Goal: Task Accomplishment & Management: Complete application form

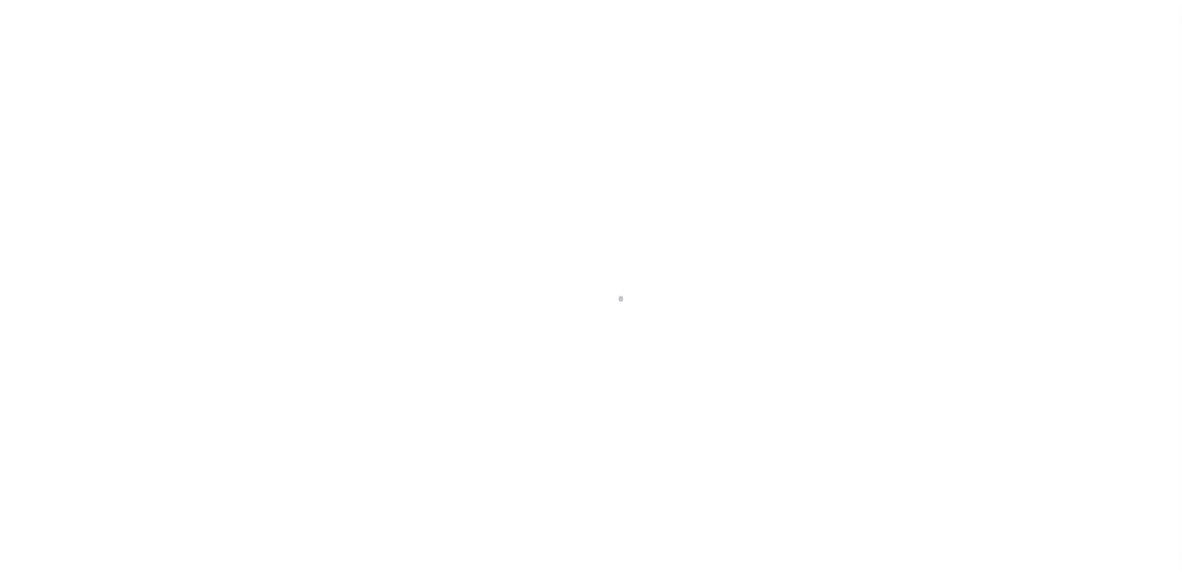
scroll to position [31, 0]
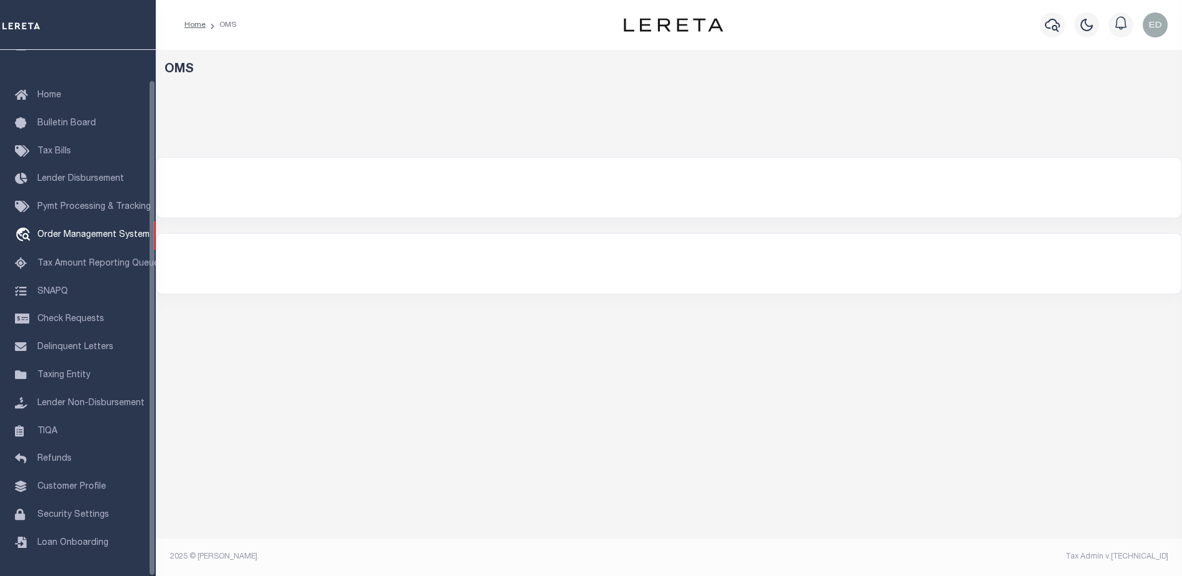
select select "200"
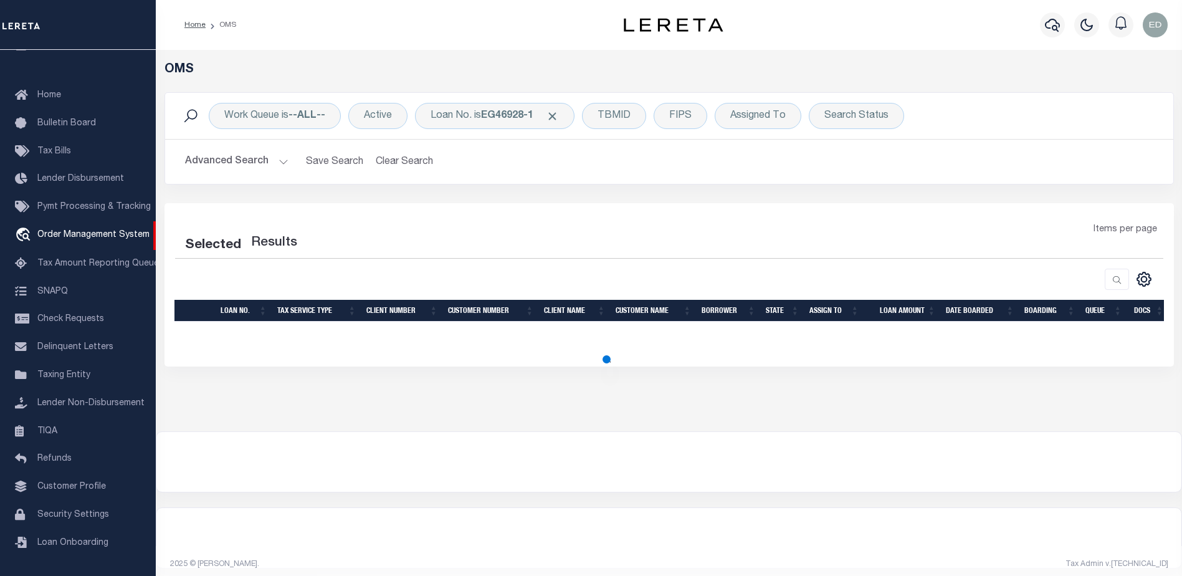
select select "200"
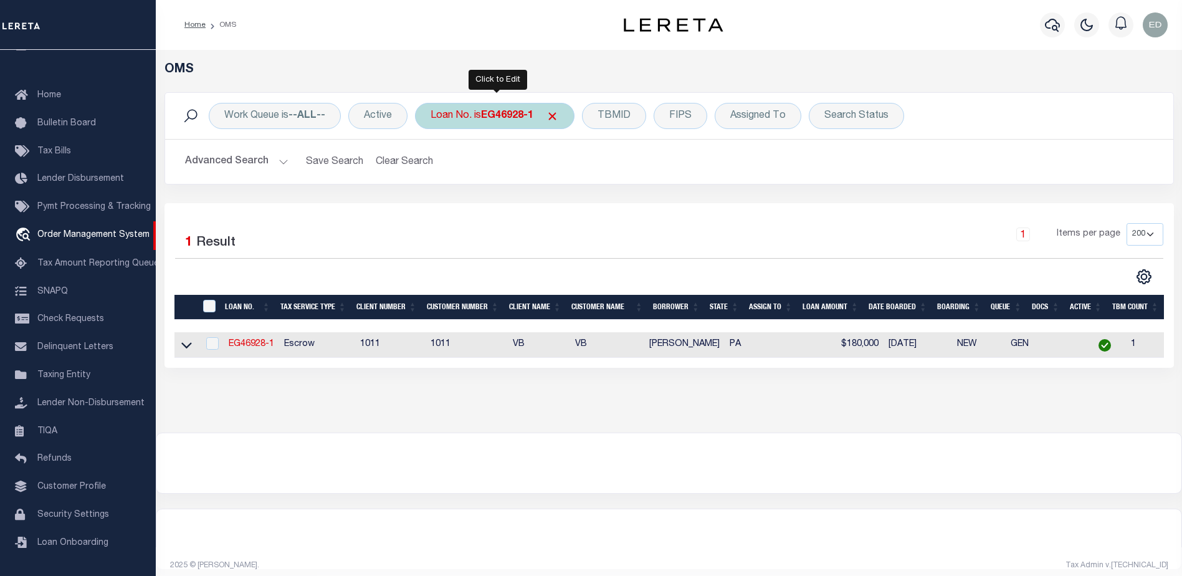
click at [495, 116] on b "EG46928-1" at bounding box center [507, 116] width 52 height 10
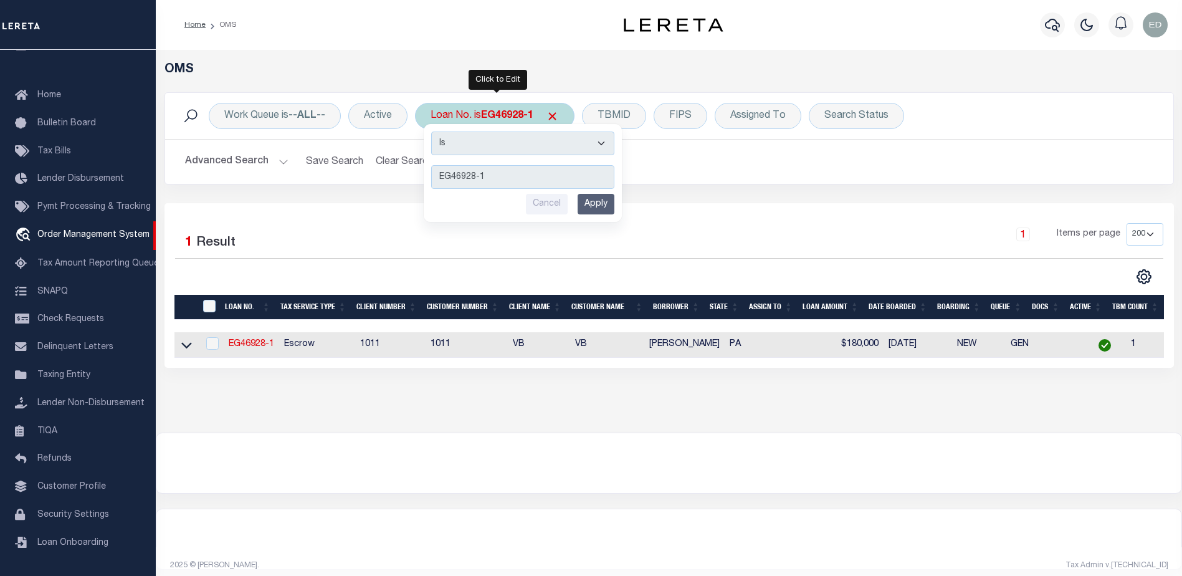
type input "ERR-XY-0043"
click at [596, 207] on input "Apply" at bounding box center [596, 204] width 37 height 21
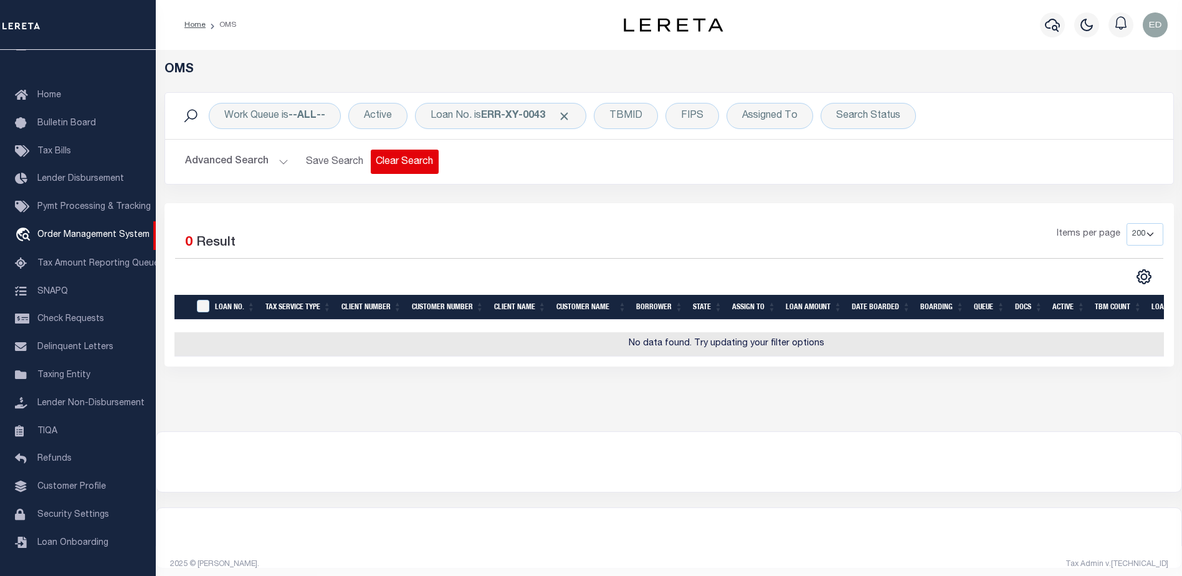
click at [403, 156] on button "Clear Search" at bounding box center [405, 162] width 68 height 24
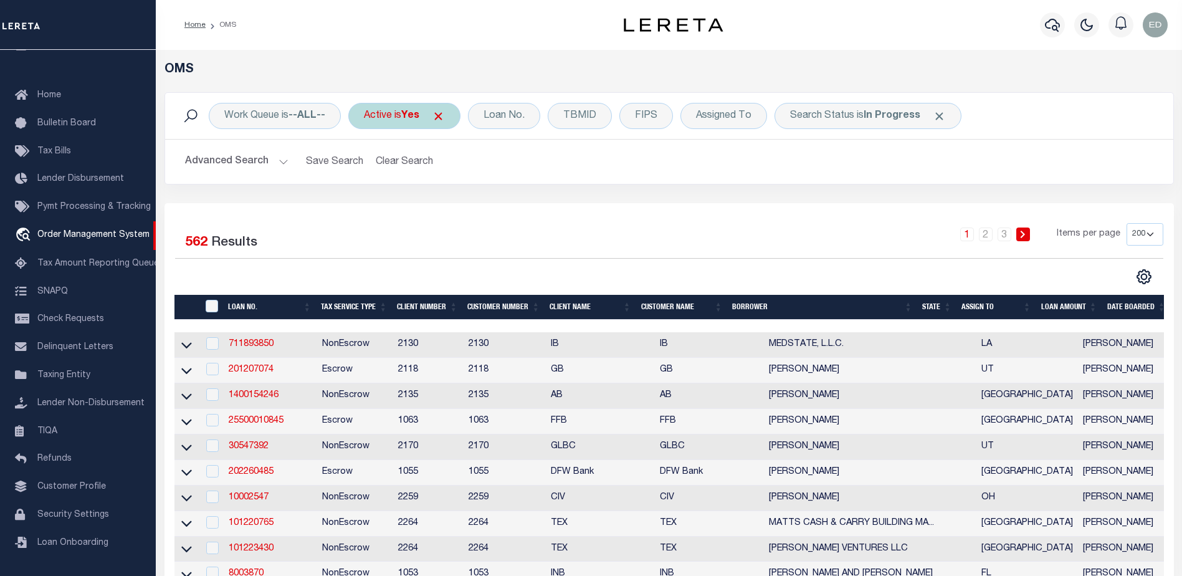
click at [444, 115] on span "Click to Remove" at bounding box center [438, 116] width 13 height 13
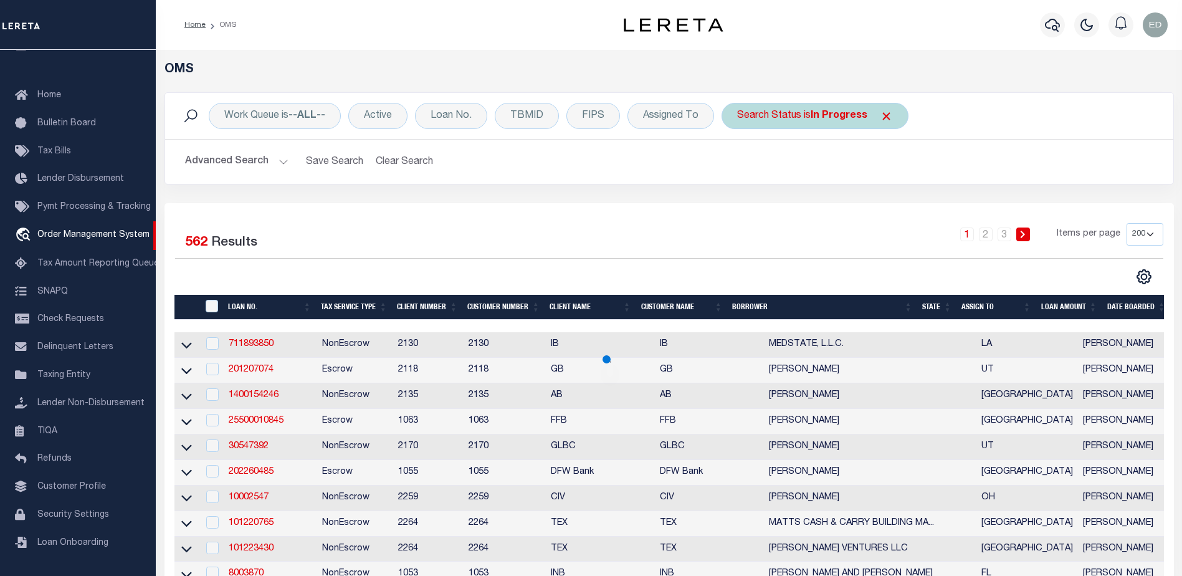
click at [885, 114] on span "Click to Remove" at bounding box center [886, 116] width 13 height 13
click at [456, 117] on div "Loan No." at bounding box center [451, 116] width 72 height 26
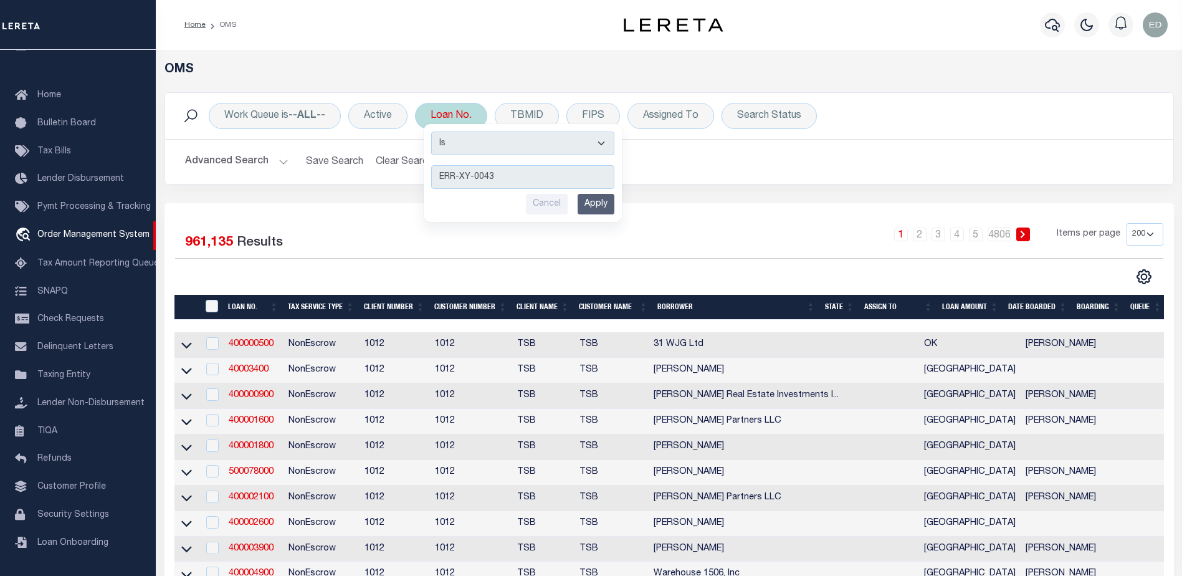
type input "ERR-XY-0043"
click at [601, 206] on input "Apply" at bounding box center [596, 204] width 37 height 21
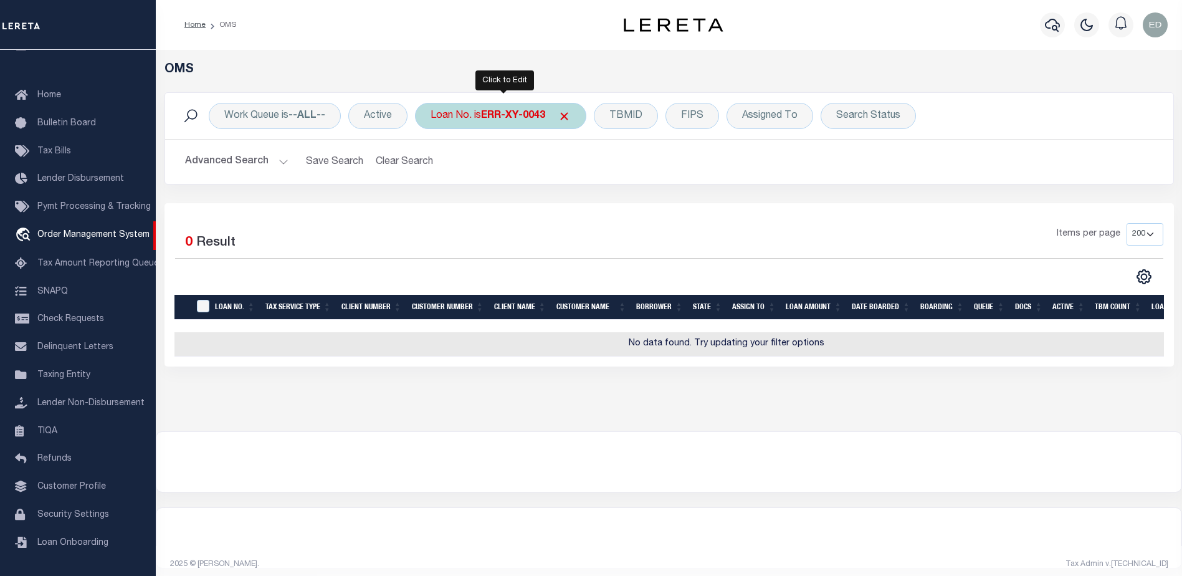
click at [504, 121] on div "Loan No. is ERR-XY-0043" at bounding box center [500, 116] width 171 height 26
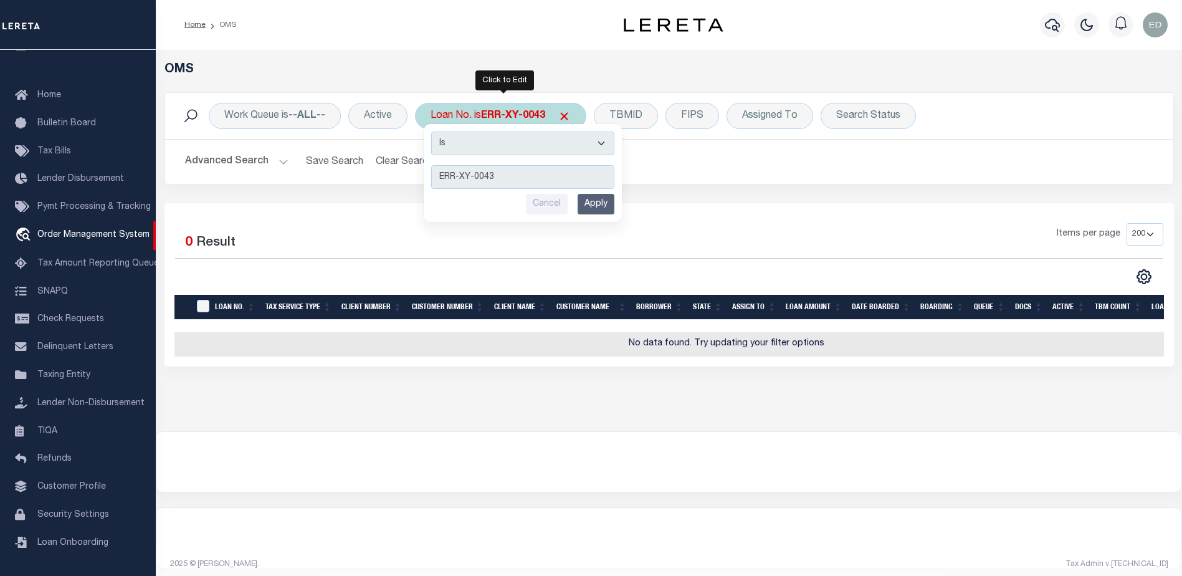
click at [507, 173] on input "ERR-XY-0043" at bounding box center [522, 177] width 183 height 24
type input "ERR-XY-0044"
click at [582, 211] on input "Apply" at bounding box center [596, 204] width 37 height 21
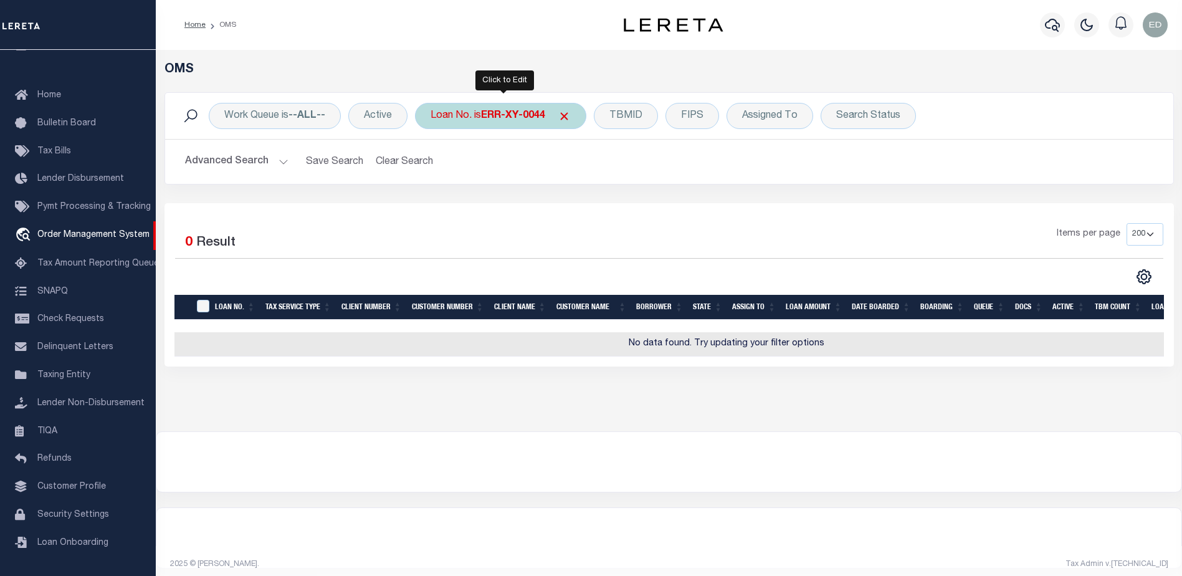
click at [510, 118] on b "ERR-XY-0044" at bounding box center [513, 116] width 64 height 10
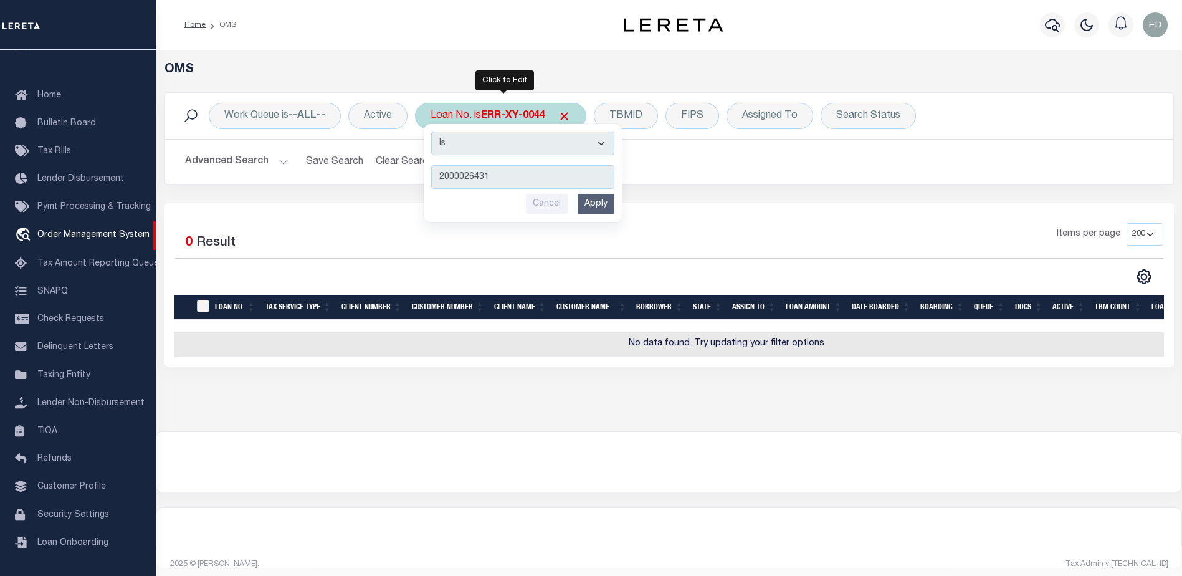
type input "2000026431"
click at [589, 206] on input "Apply" at bounding box center [596, 204] width 37 height 21
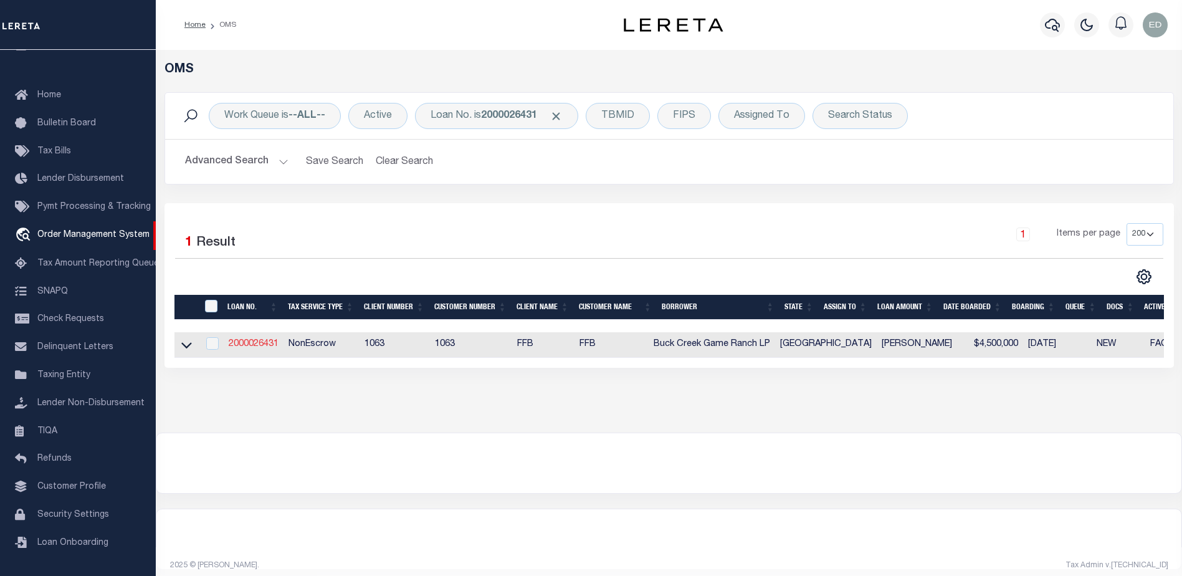
click at [247, 346] on link "2000026431" at bounding box center [254, 344] width 50 height 9
type input "2000026431"
type input "Buck Creek Game Ranch LP"
select select
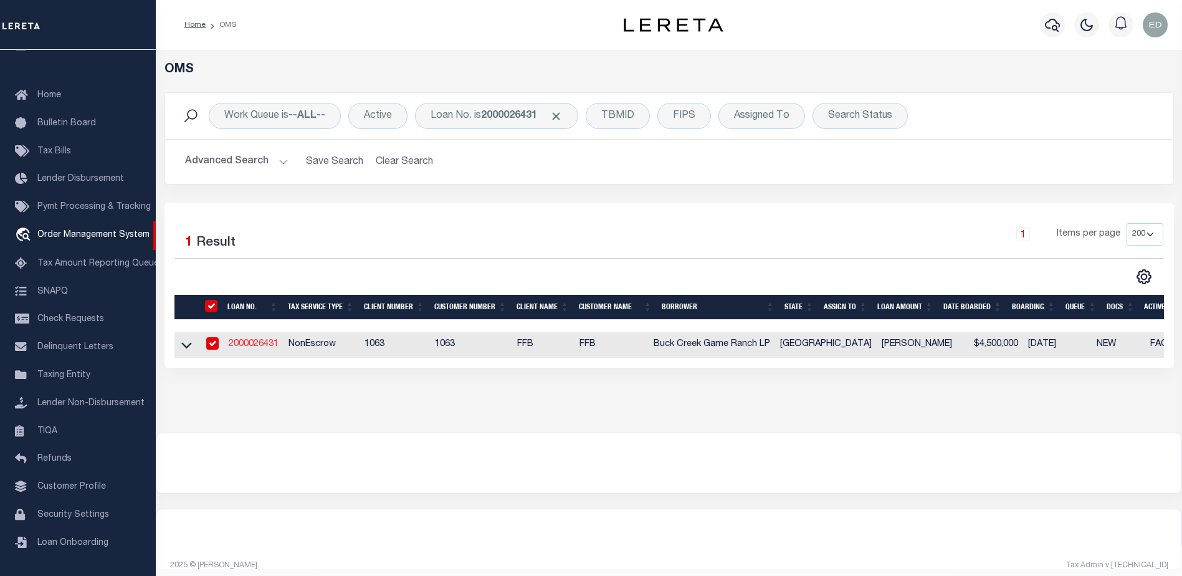
select select "400"
select select "NonEscrow"
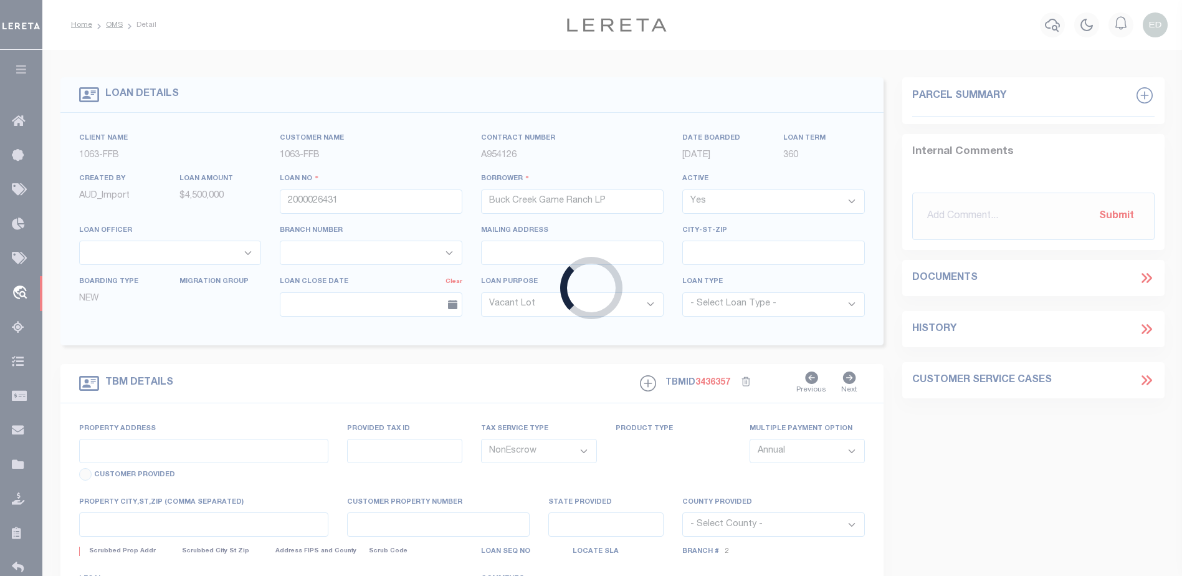
type input "1661 PR 1973"
select select
type input "Lawn [GEOGRAPHIC_DATA] 79530"
type input "[GEOGRAPHIC_DATA]"
select select "773"
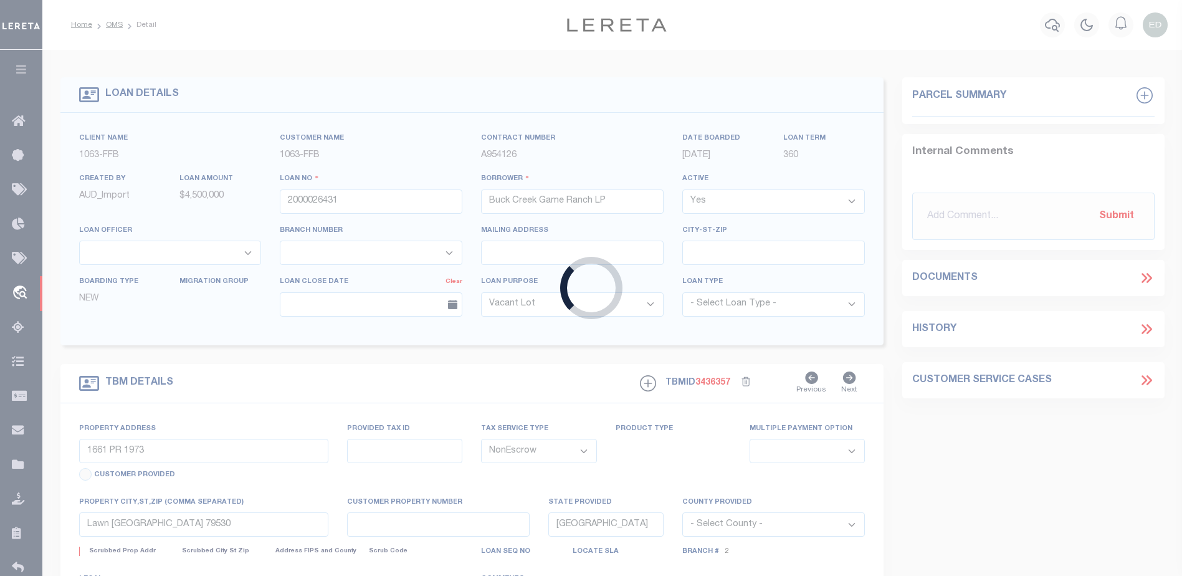
select select "490"
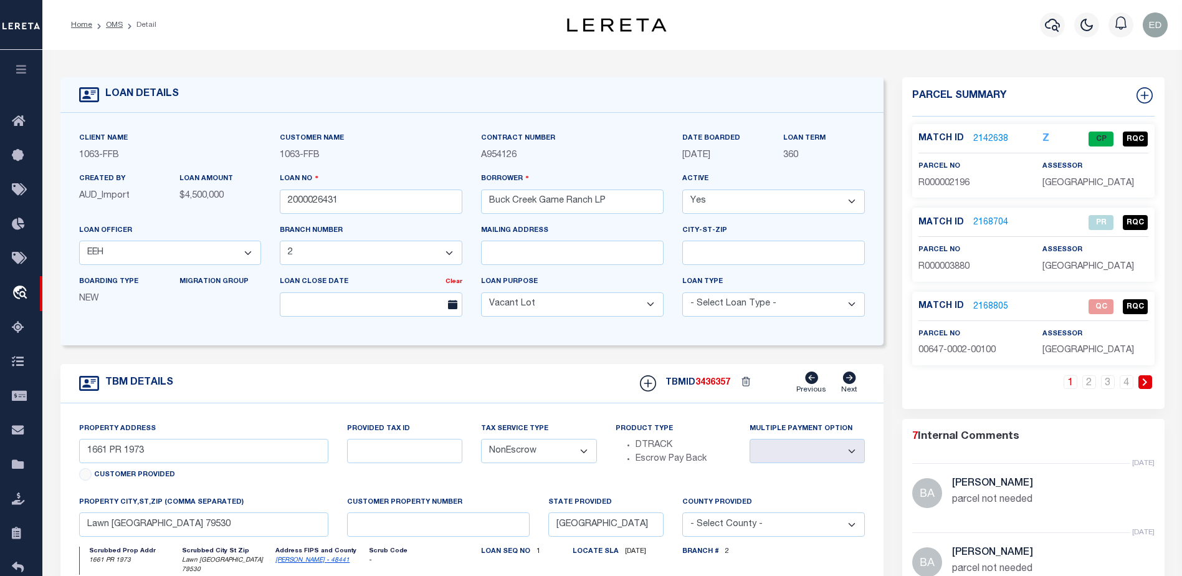
click at [987, 141] on link "2142638" at bounding box center [990, 139] width 35 height 13
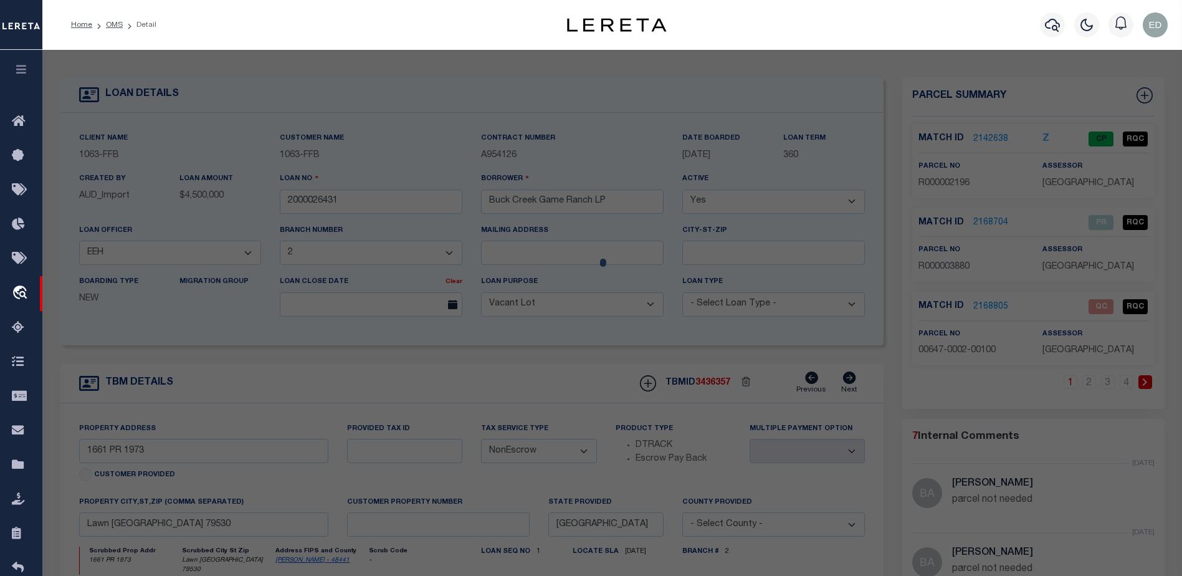
checkbox input "false"
select select "CP"
type input "BUCK CREEK GAME RANCH LP"
type input "00267.0003.00300"
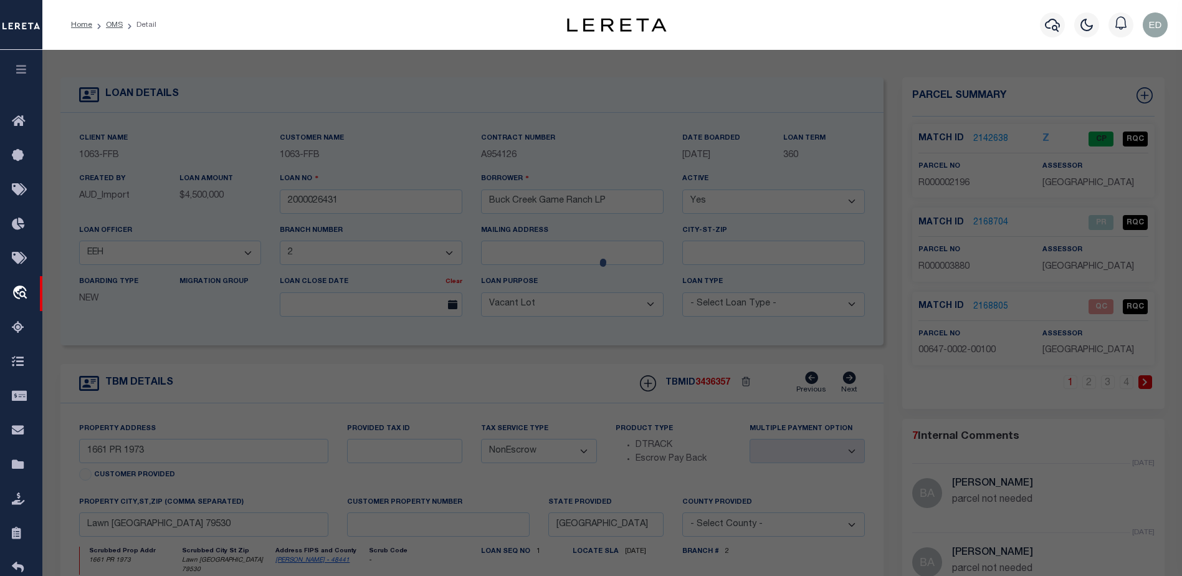
select select "AGW"
select select "LEG"
type input "1770 FM"
type textarea "Acres: 6.400, H T & B RR, [GEOGRAPHIC_DATA]: 267, SU: 3"
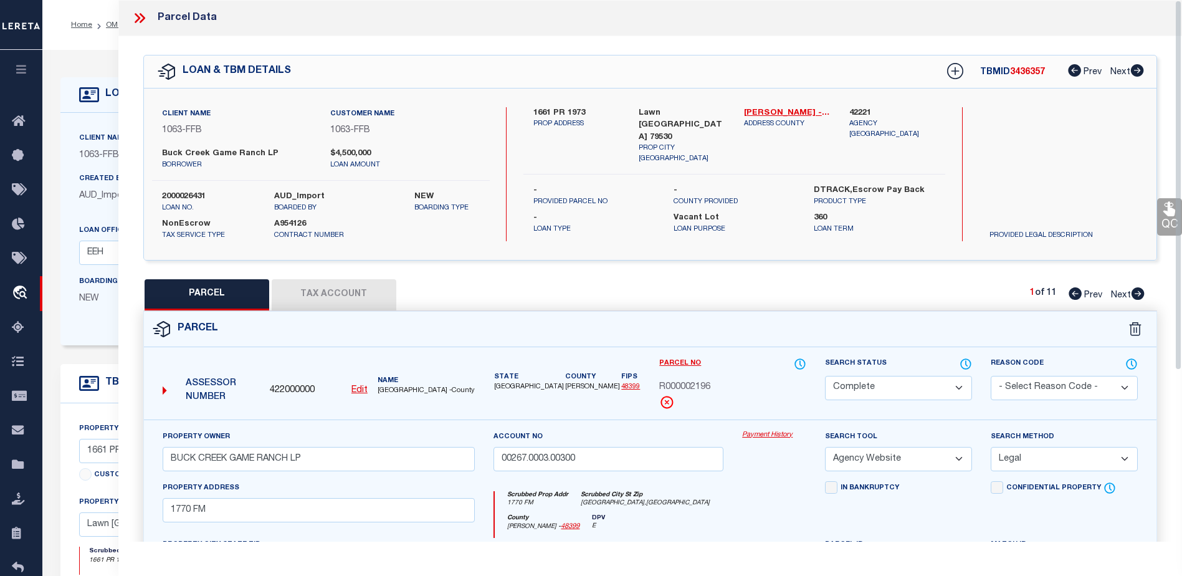
click at [144, 18] on icon at bounding box center [143, 18] width 6 height 10
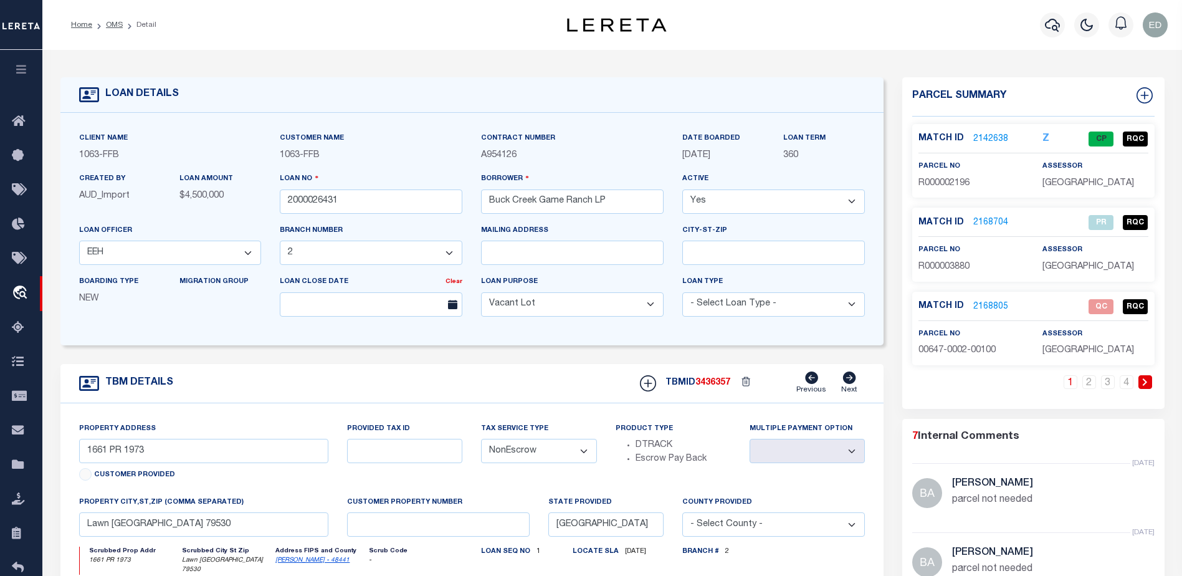
click at [992, 135] on link "2142638" at bounding box center [990, 139] width 35 height 13
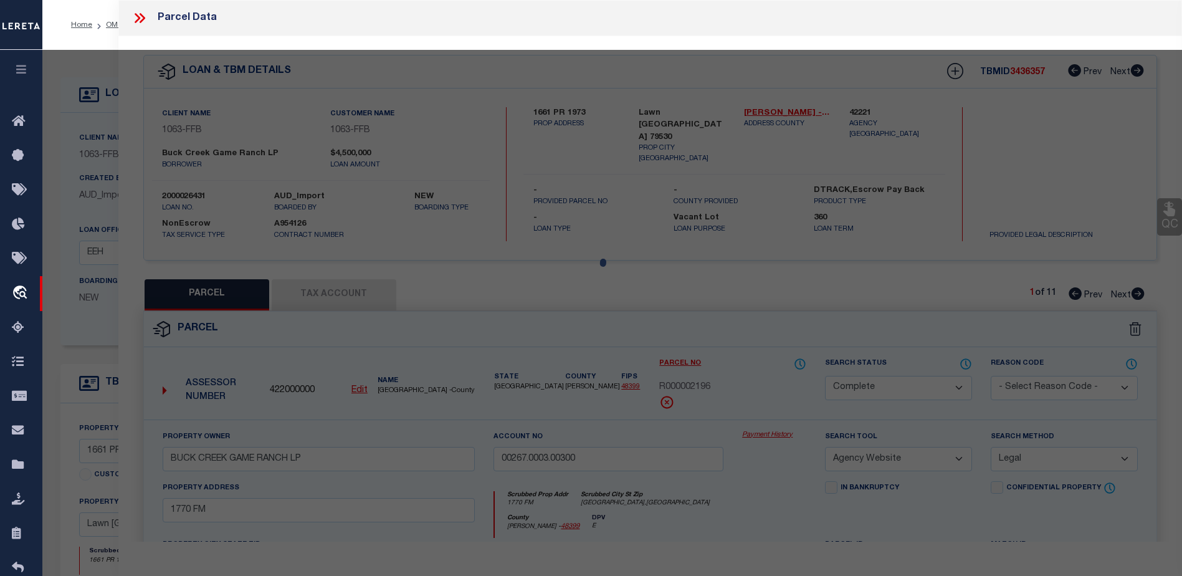
select select "AS"
select select
checkbox input "false"
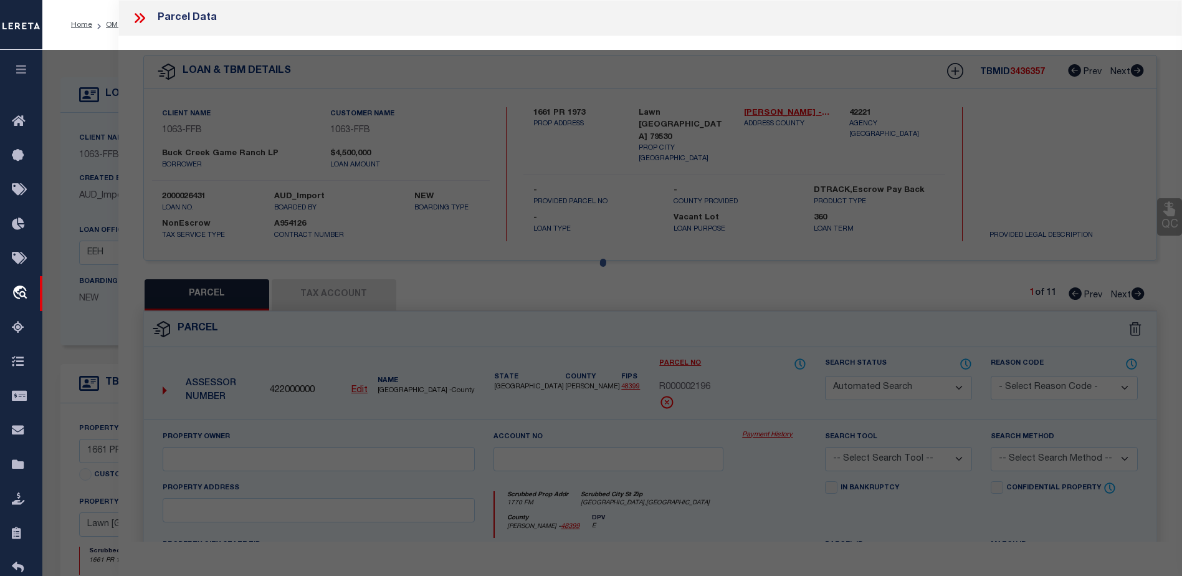
select select "CP"
type input "BUCK CREEK GAME RANCH LP"
type input "00267.0003.00300"
select select "AGW"
select select "LEG"
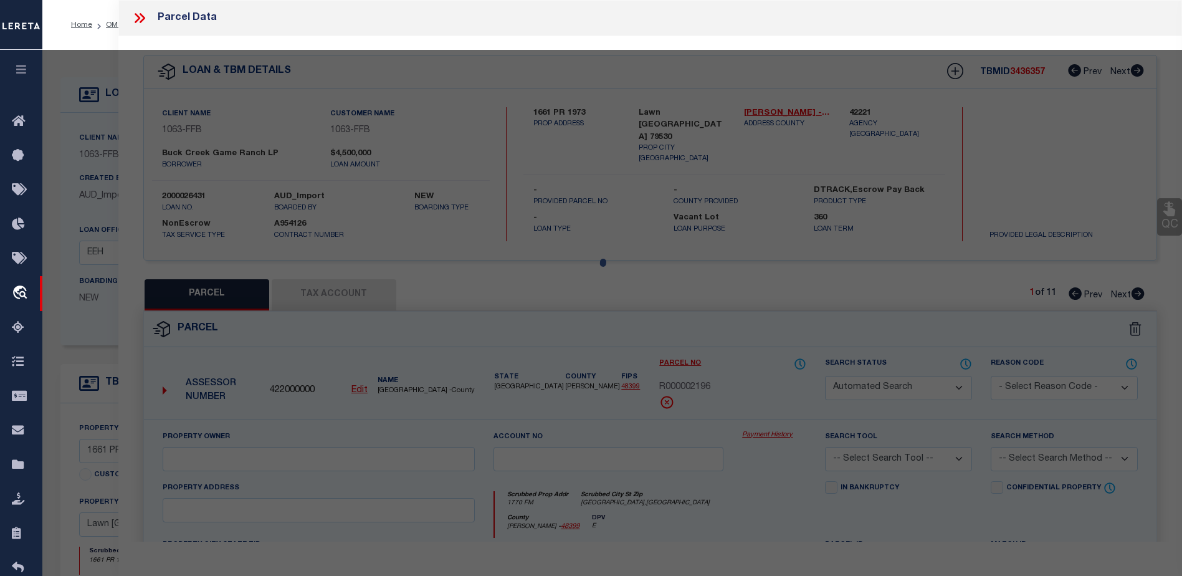
type input "1770 FM"
type textarea "Acres: 6.400, H T & B RR, [GEOGRAPHIC_DATA]: 267, SU: 3"
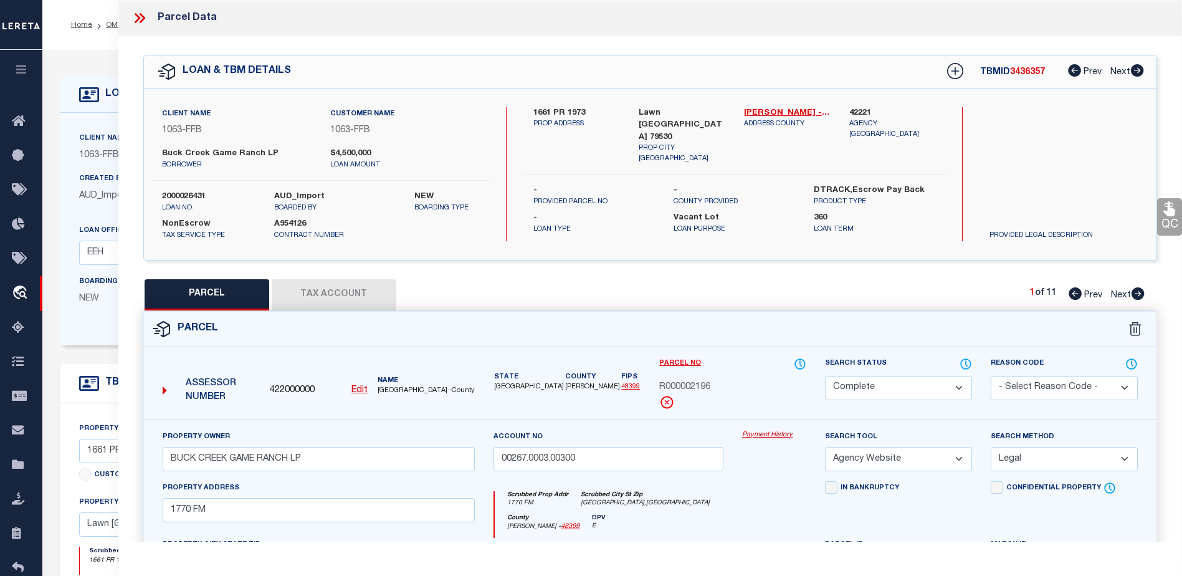
click at [317, 301] on button "Tax Account" at bounding box center [334, 294] width 125 height 31
select select "100"
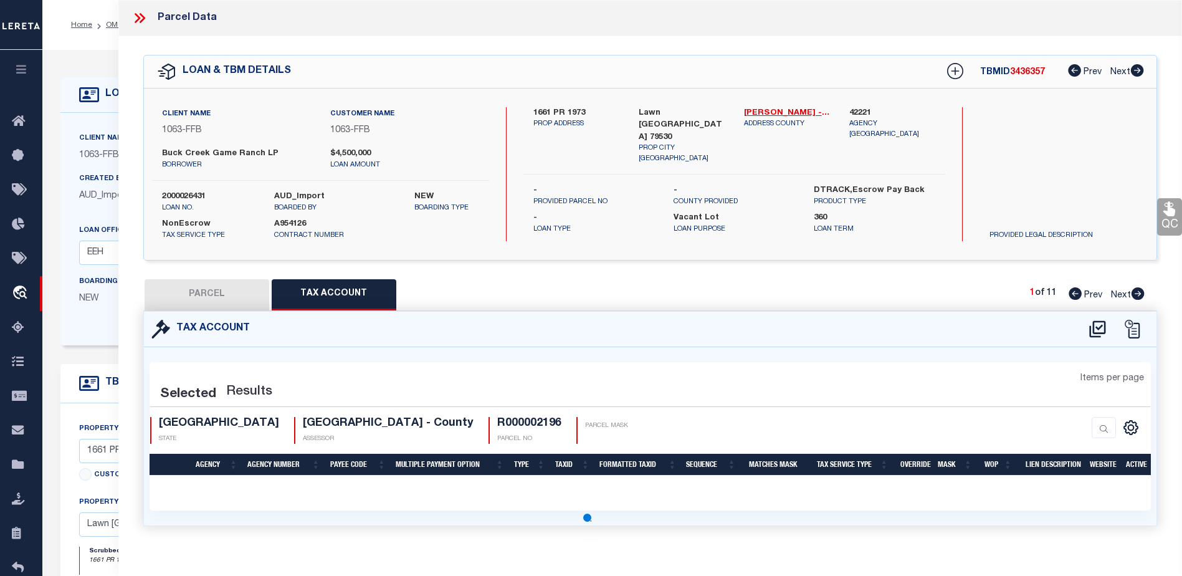
select select "100"
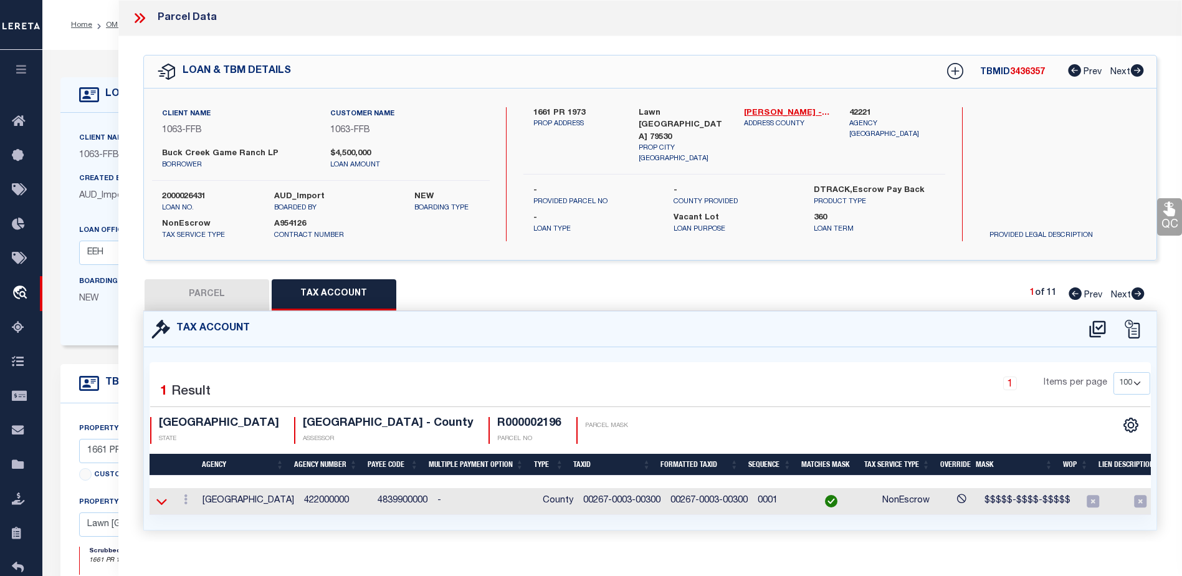
click at [161, 495] on icon at bounding box center [161, 501] width 11 height 13
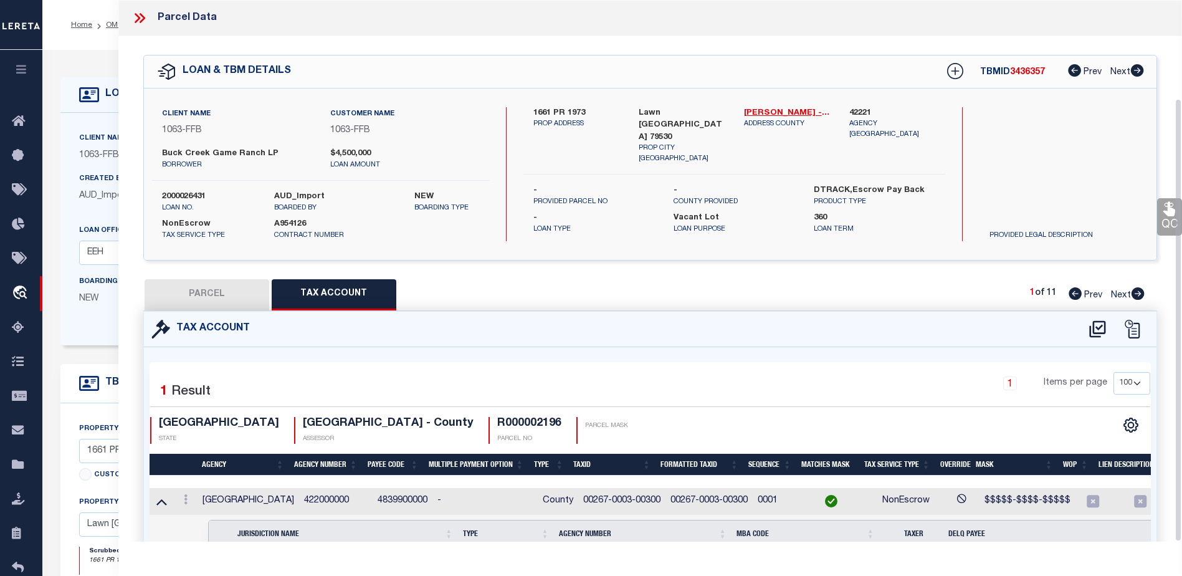
scroll to position [120, 0]
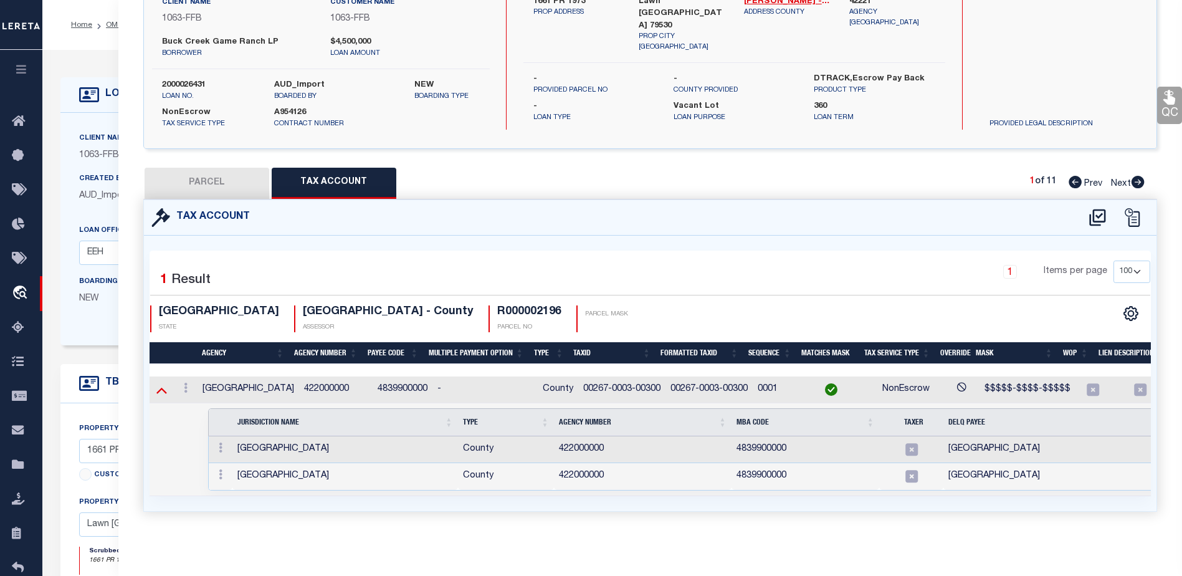
click at [163, 388] on icon at bounding box center [161, 391] width 11 height 6
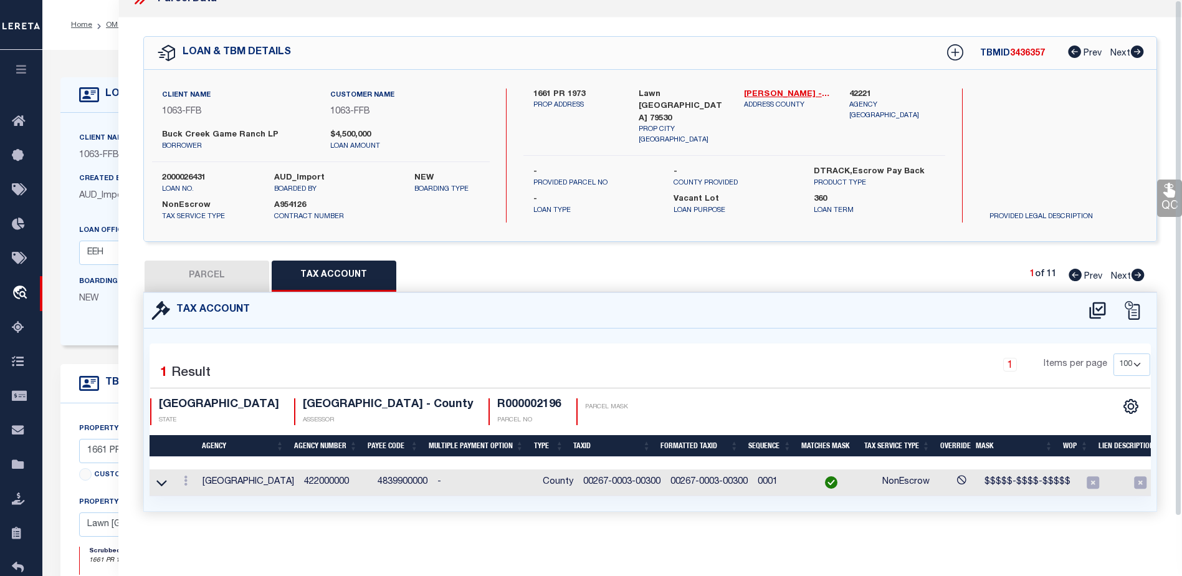
scroll to position [0, 0]
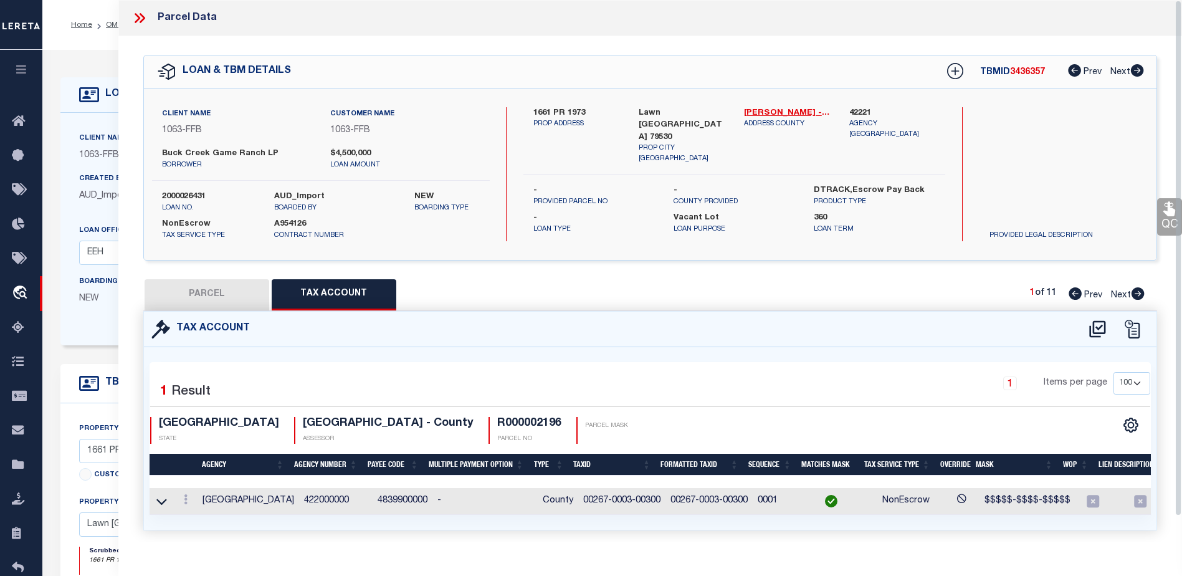
click at [144, 17] on icon at bounding box center [143, 18] width 6 height 10
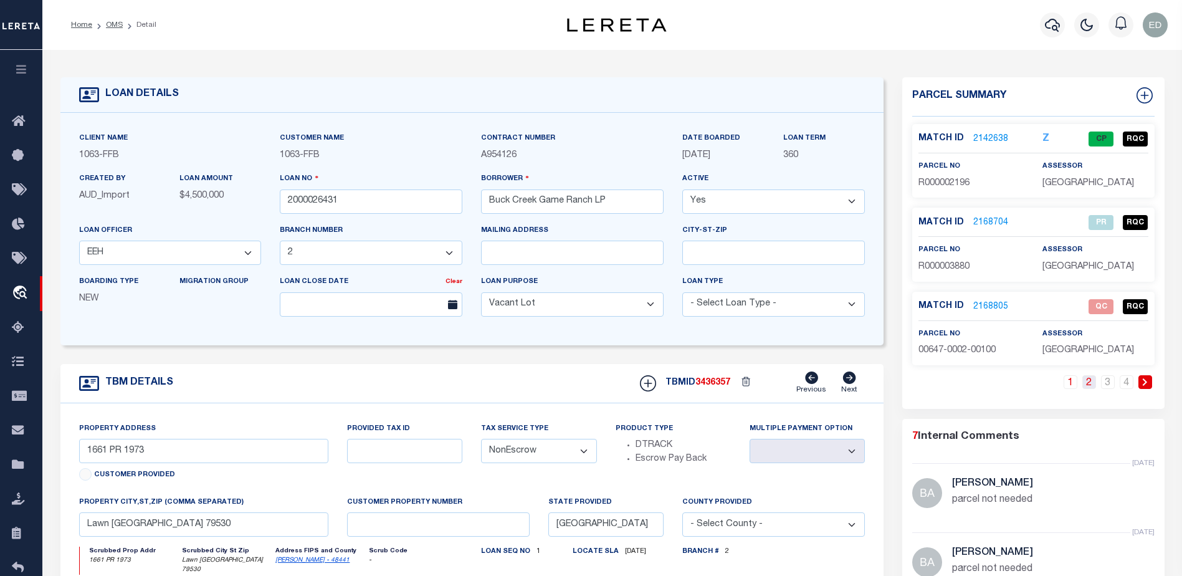
click at [1090, 383] on link "2" at bounding box center [1089, 382] width 14 height 14
click at [1145, 383] on icon at bounding box center [1145, 381] width 4 height 7
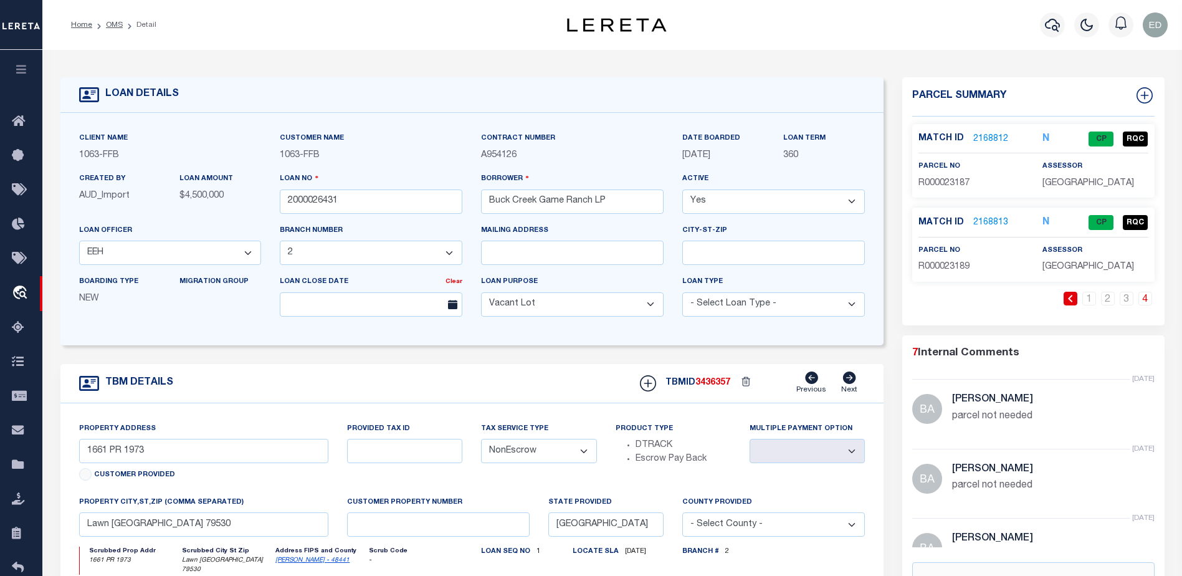
click at [1062, 295] on li at bounding box center [1070, 299] width 19 height 14
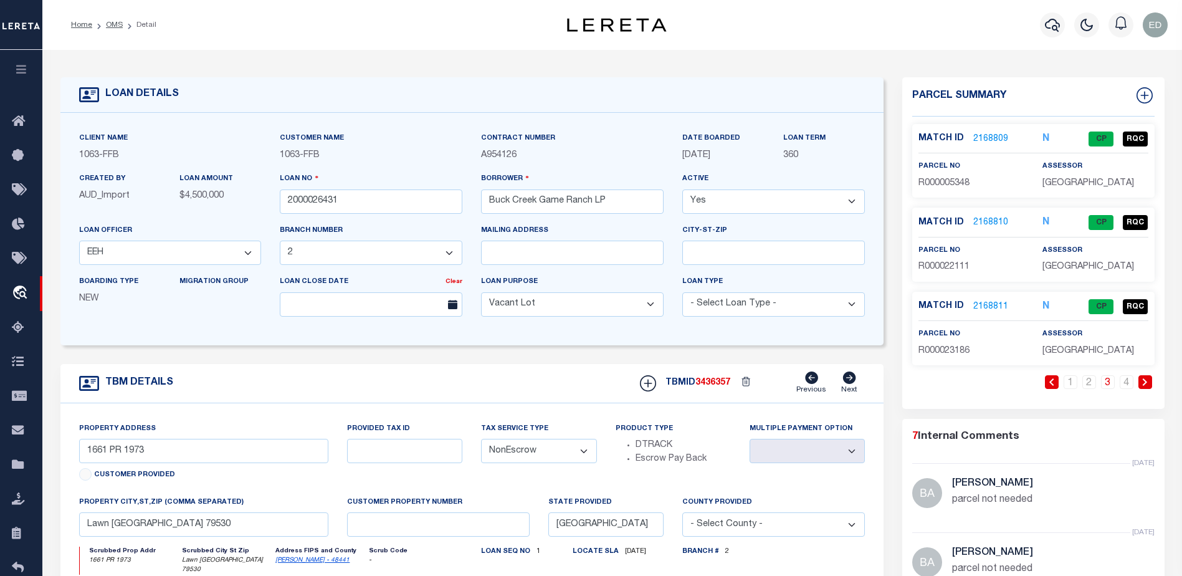
click at [1062, 297] on div "Match ID 2168811 N CP RQC parcel no assessor" at bounding box center [1033, 329] width 242 height 74
click at [1051, 379] on icon at bounding box center [1052, 381] width 6 height 7
click at [996, 308] on link "2168805" at bounding box center [990, 306] width 35 height 13
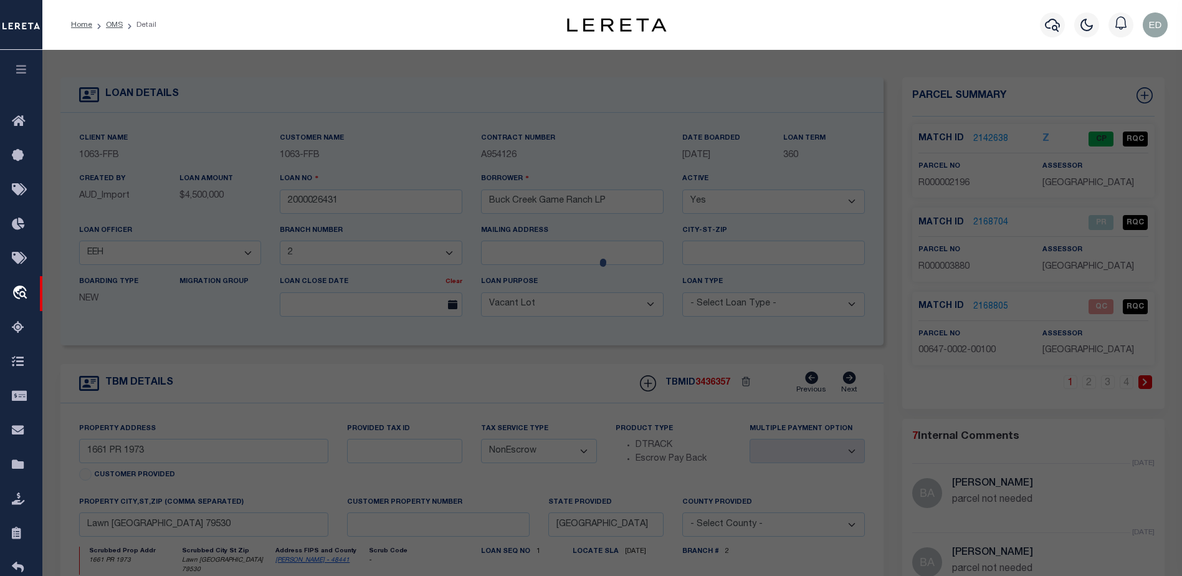
select select "AS"
select select
checkbox input "false"
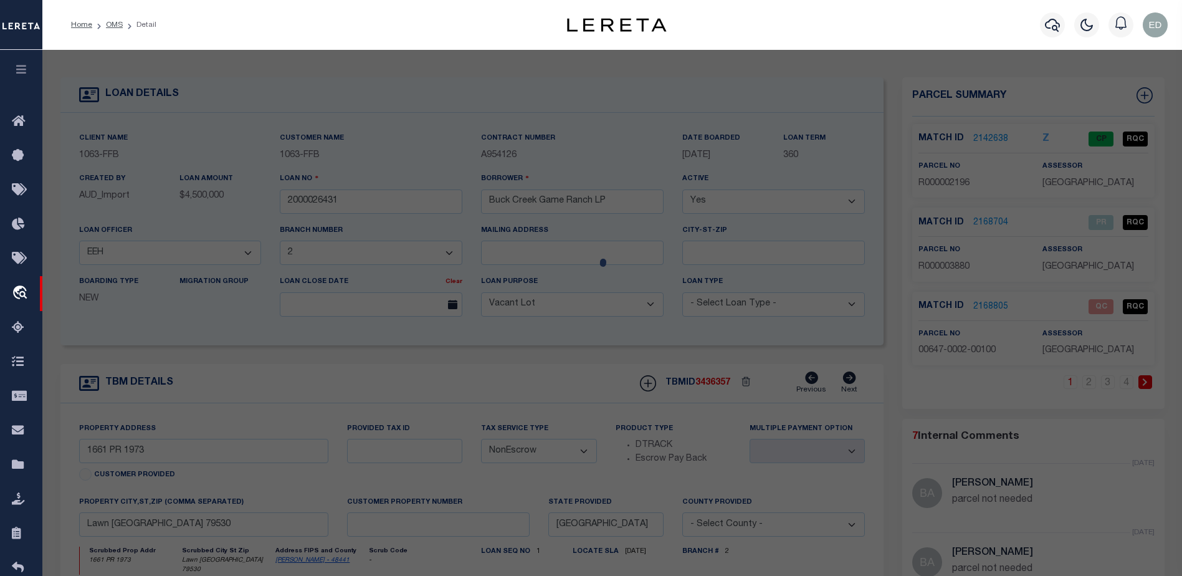
select select "QC"
type input "[PERSON_NAME] ASSETS LTD A TX PARTNE"
type input "00647.0002.00100"
type textarea "E [PERSON_NAME][GEOGRAPHIC_DATA]: 647, SU: 2"
type textarea "duplicate payee"
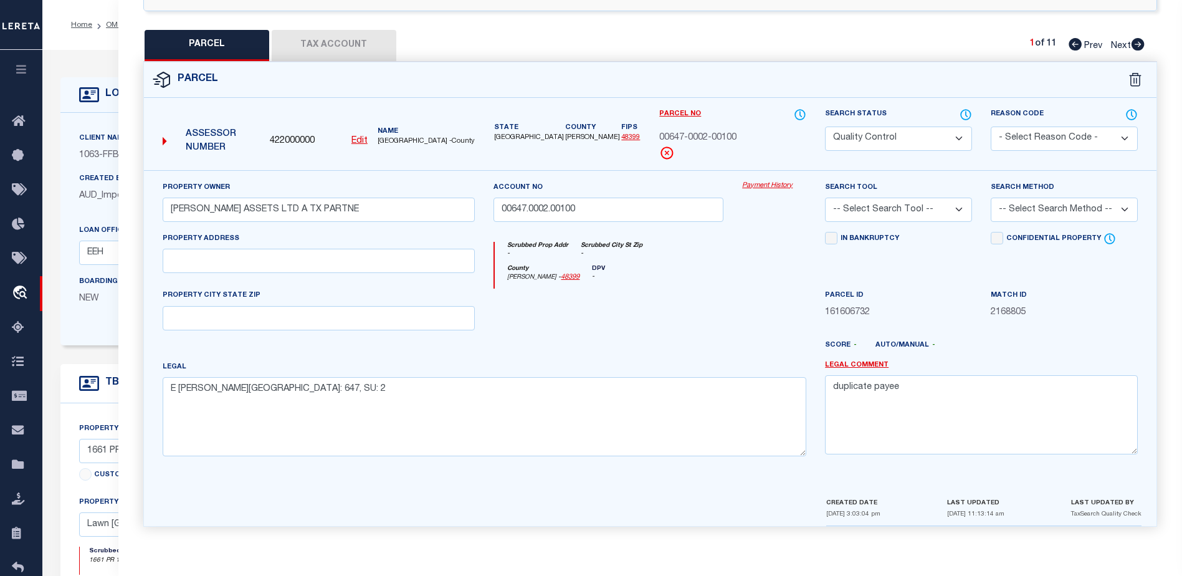
scroll to position [125, 0]
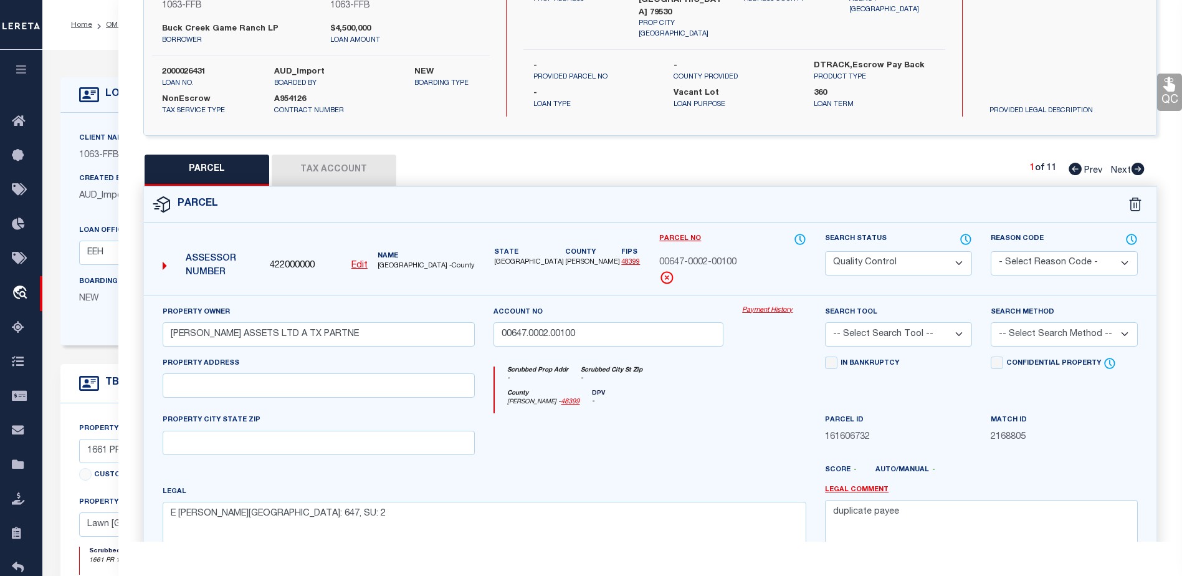
click at [328, 164] on button "Tax Account" at bounding box center [334, 170] width 125 height 31
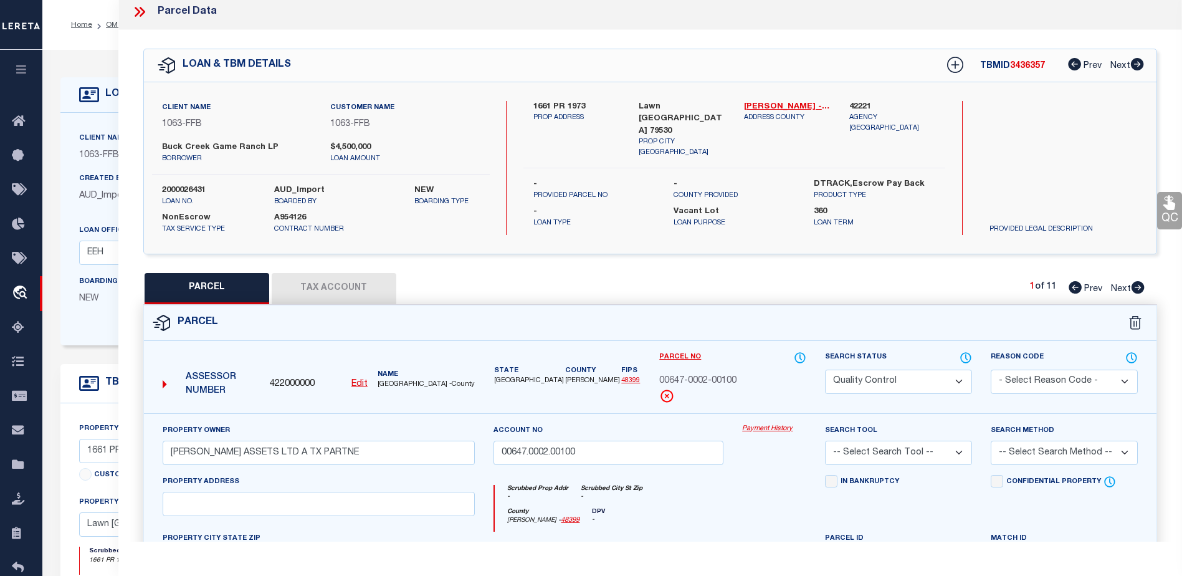
select select "100"
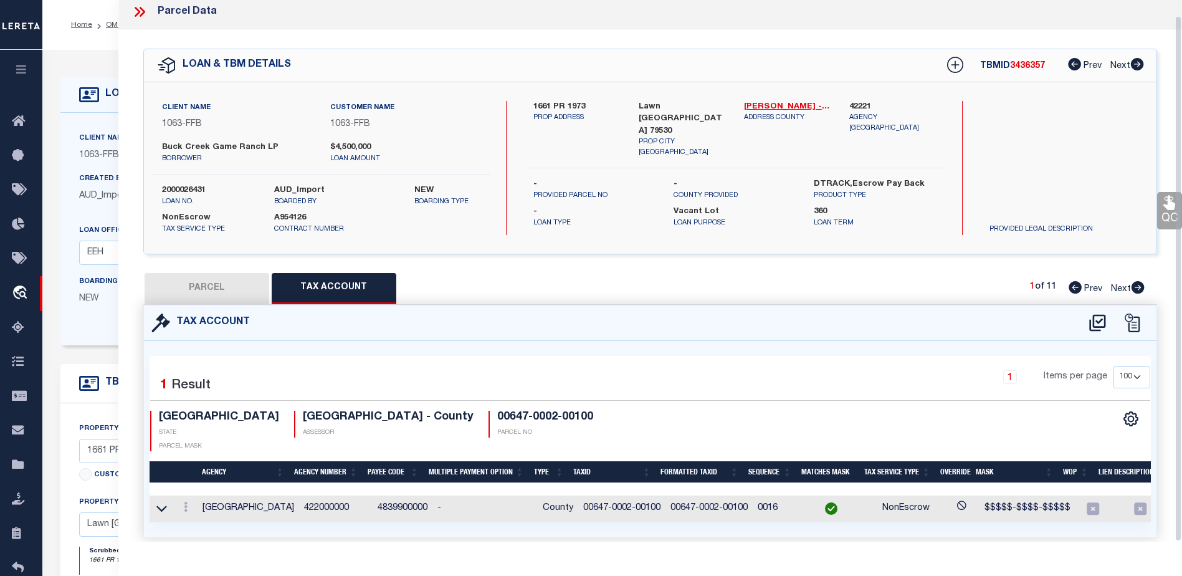
scroll to position [26, 0]
